Goal: Information Seeking & Learning: Find specific fact

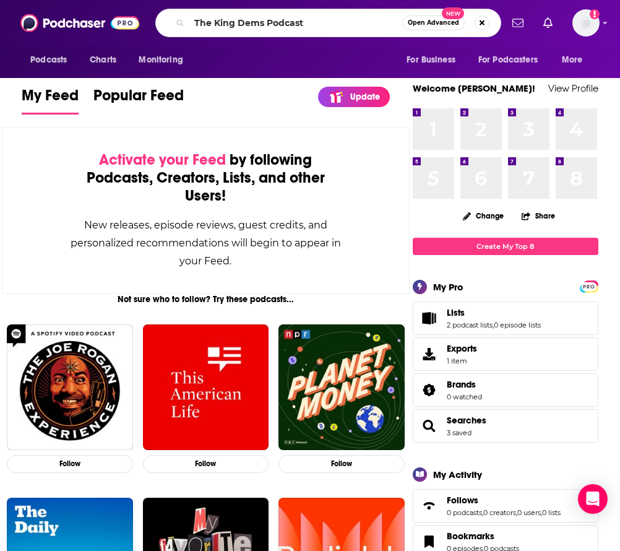
type input "The King Dems Podcast"
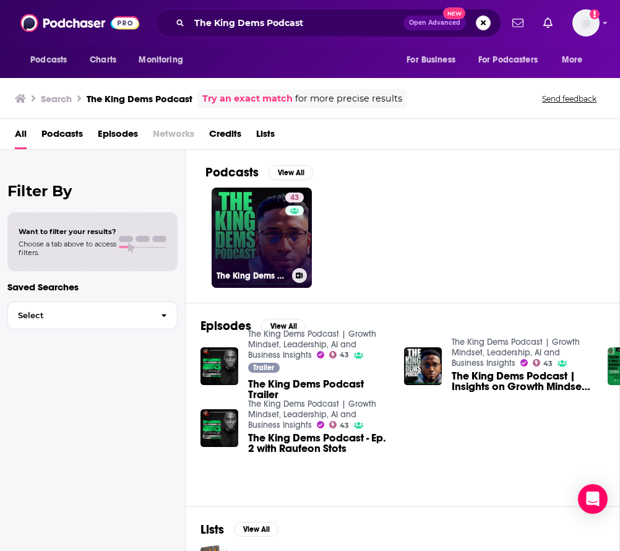
click at [259, 230] on link "43 The King Dems Podcast | Growth Mindset, Leadership, AI and Business Insights" at bounding box center [262, 237] width 100 height 100
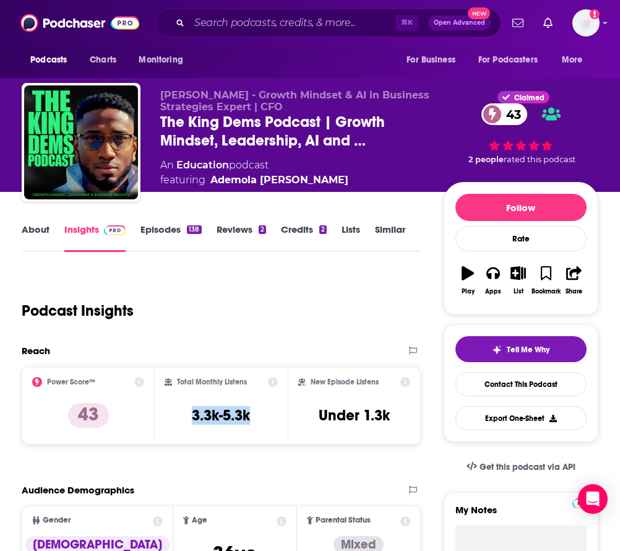
drag, startPoint x: 265, startPoint y: 422, endPoint x: 181, endPoint y: 416, distance: 84.3
click at [181, 416] on div "Total Monthly Listens 3.3k-5.3k" at bounding box center [221, 405] width 113 height 57
copy h3 "3.3k-5.3k"
